Goal: Check status: Check status

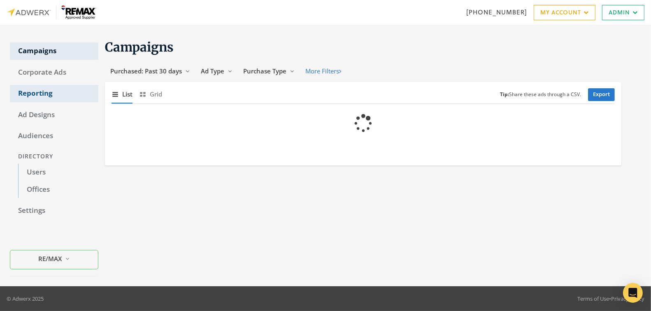
click at [27, 96] on link "Reporting" at bounding box center [54, 93] width 89 height 17
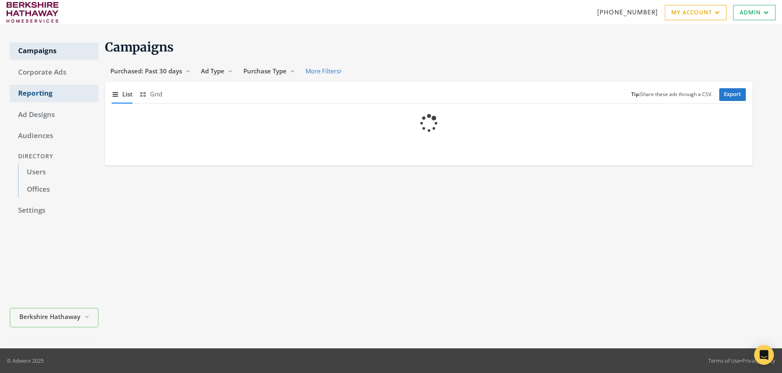
click at [44, 93] on link "Reporting" at bounding box center [54, 93] width 89 height 17
